Goal: Task Accomplishment & Management: Manage account settings

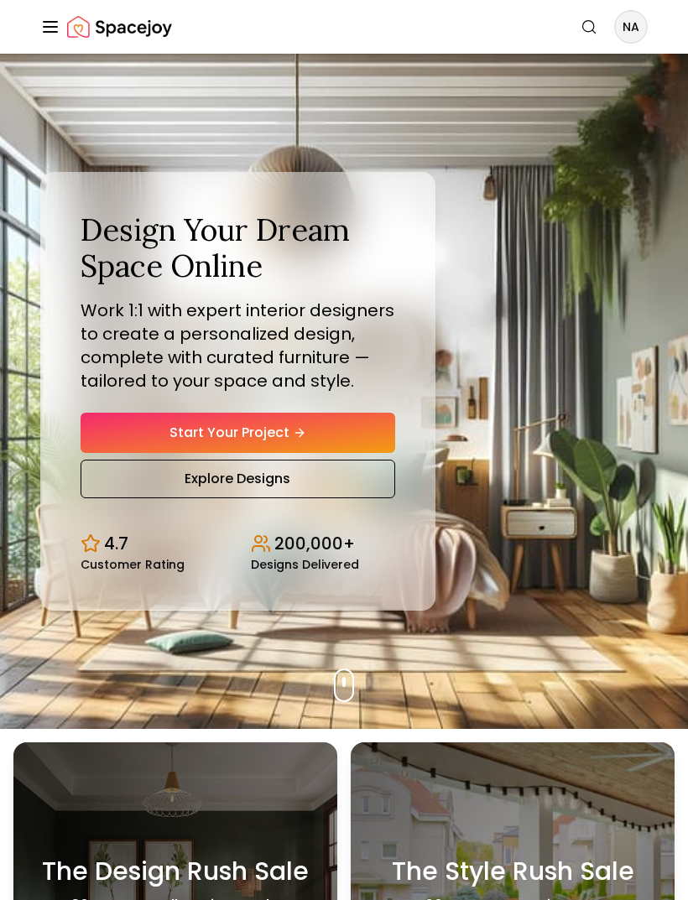
click at [49, 34] on nav "Spacejoy Search NA How It Works Design Portfolio Pricing AI Design Shop Search …" at bounding box center [343, 27] width 607 height 54
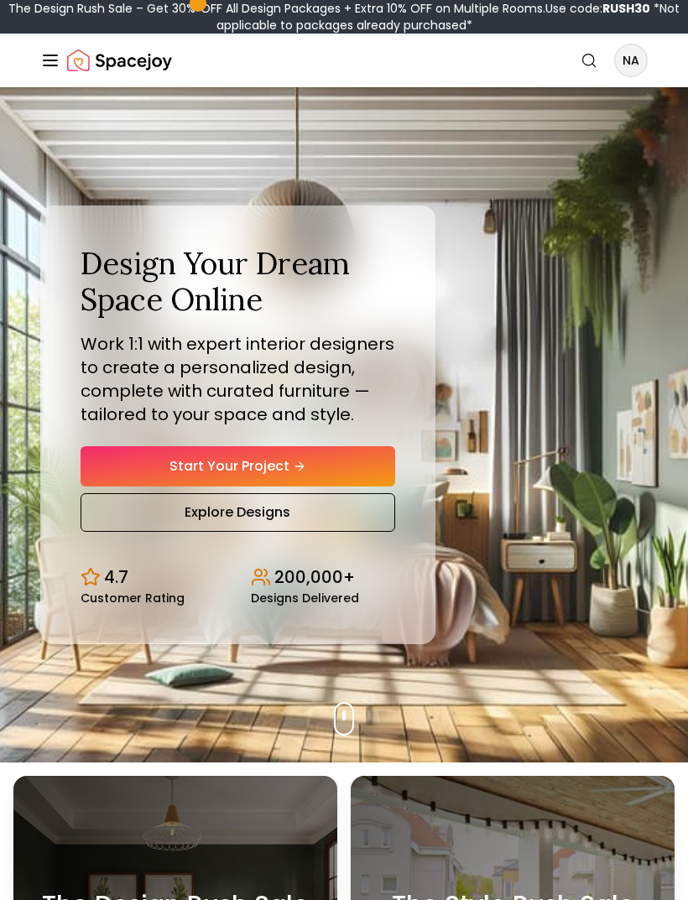
click at [48, 55] on line "Global" at bounding box center [50, 55] width 13 height 0
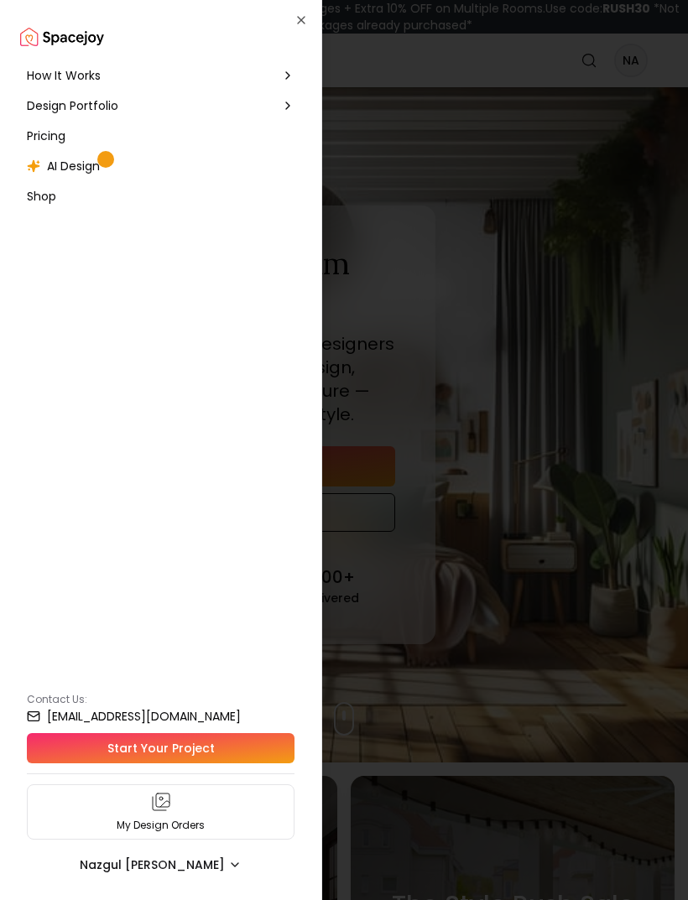
click at [286, 64] on div "How It Works" at bounding box center [160, 75] width 281 height 30
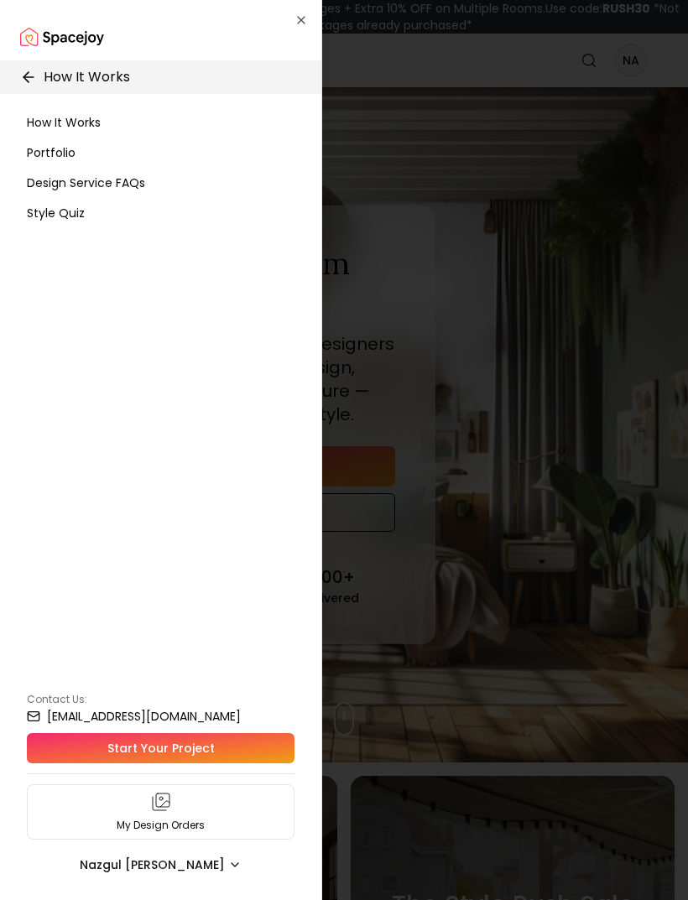
click at [305, 13] on icon "button" at bounding box center [300, 19] width 13 height 13
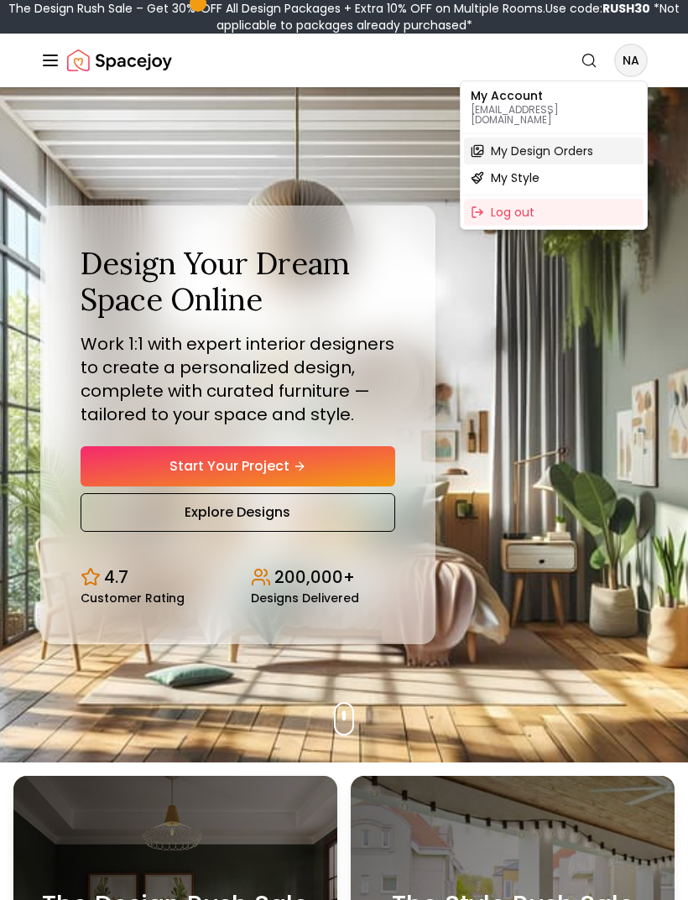
click at [573, 143] on span "My Design Orders" at bounding box center [542, 151] width 102 height 17
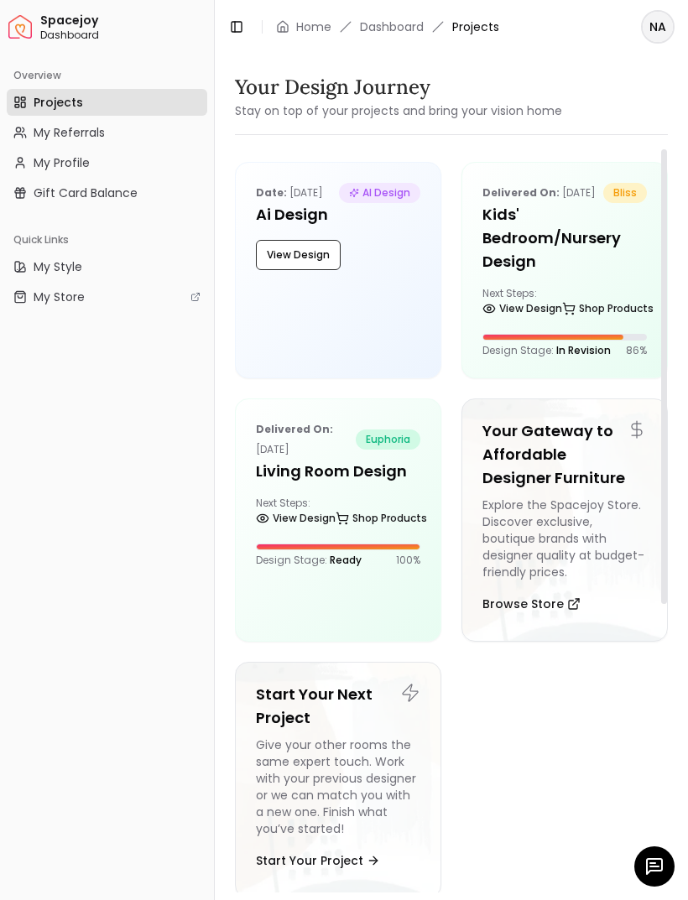
click at [557, 318] on link "View Design" at bounding box center [522, 308] width 80 height 23
click at [601, 273] on h5 "Kids' Bedroom/Nursery Design" at bounding box center [564, 238] width 164 height 70
click at [559, 273] on h5 "Kids' Bedroom/Nursery Design" at bounding box center [564, 238] width 164 height 70
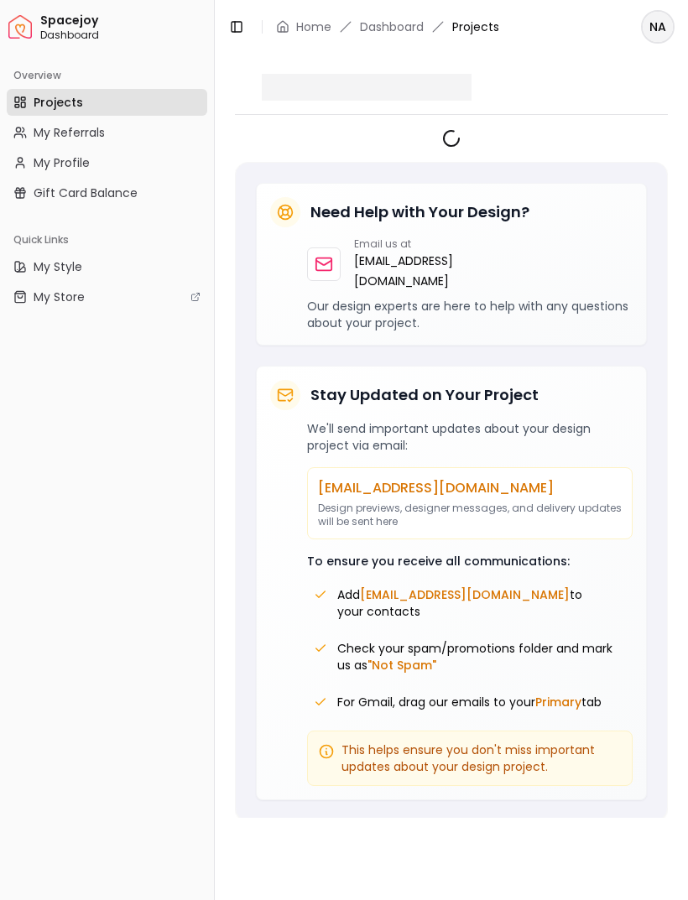
click at [625, 192] on div "Need Help with Your Design? Email us at [EMAIL_ADDRESS][DOMAIN_NAME] Our design…" at bounding box center [451, 264] width 391 height 163
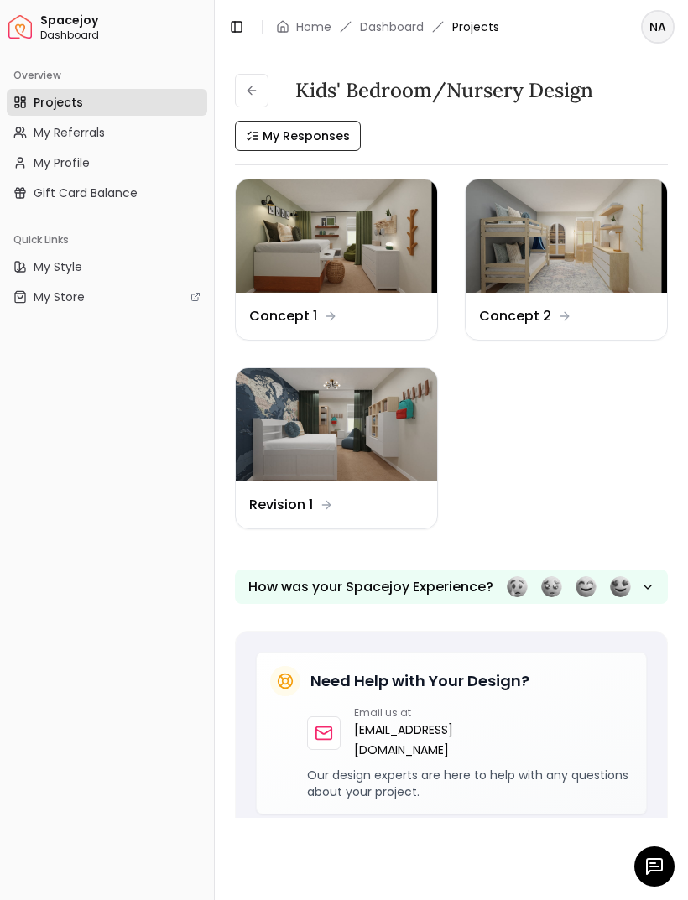
click at [304, 133] on span "My Responses" at bounding box center [306, 136] width 87 height 17
